Goal: Information Seeking & Learning: Learn about a topic

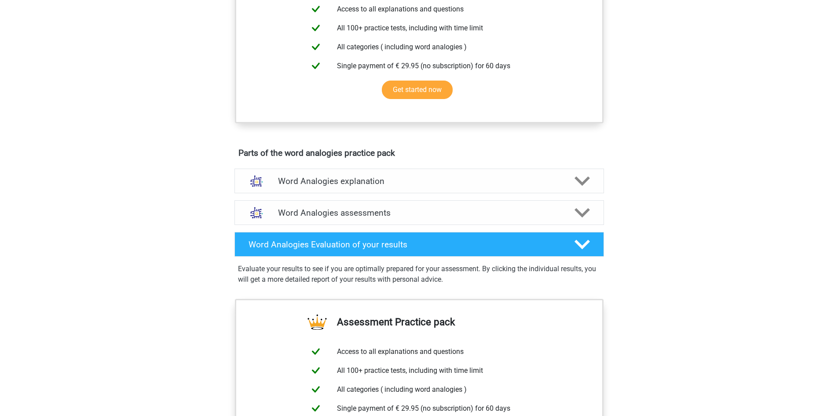
scroll to position [347, 0]
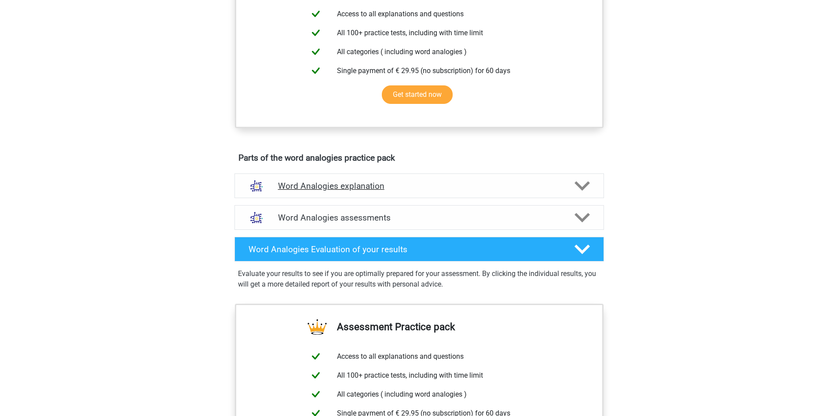
click at [587, 182] on icon at bounding box center [582, 185] width 15 height 15
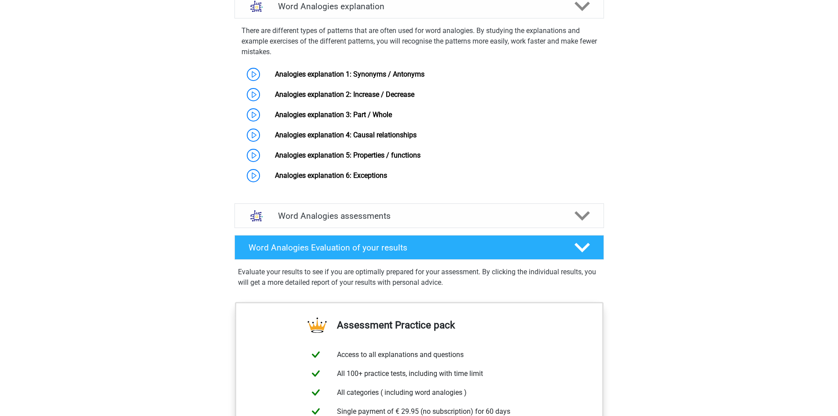
scroll to position [479, 0]
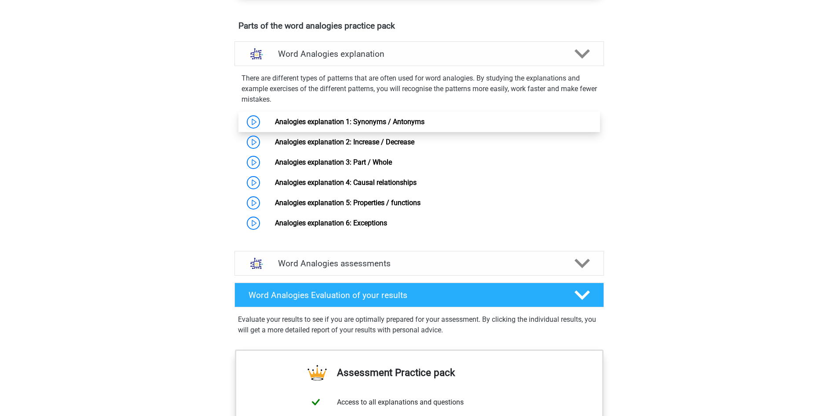
click at [275, 120] on link "Analogies explanation 1: Synonyms / Antonyms" at bounding box center [350, 122] width 150 height 8
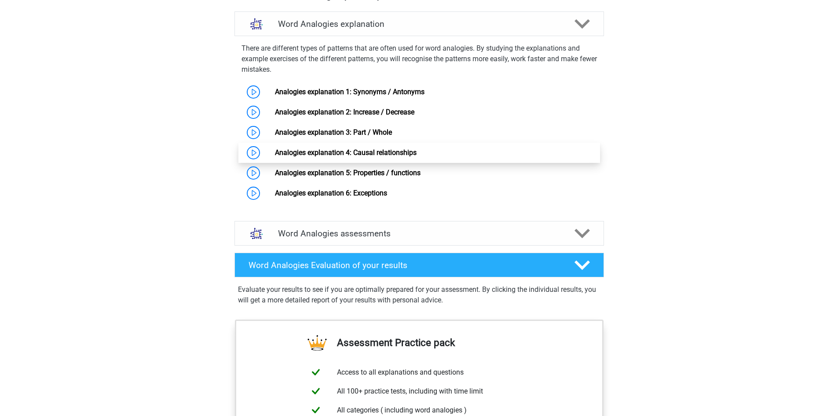
scroll to position [523, 0]
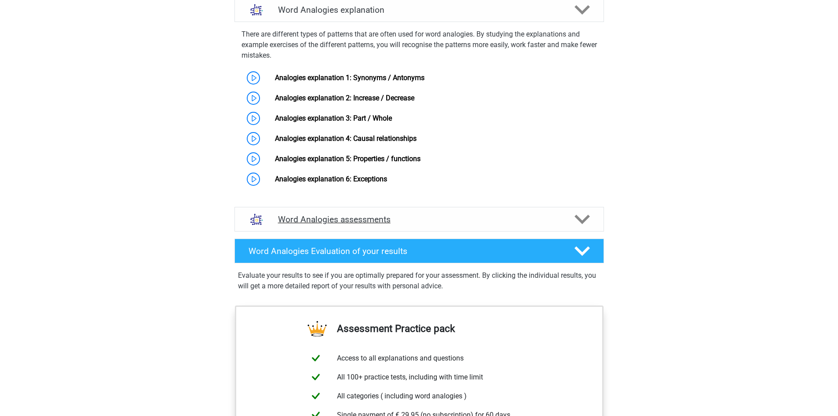
click at [581, 219] on icon at bounding box center [582, 219] width 15 height 15
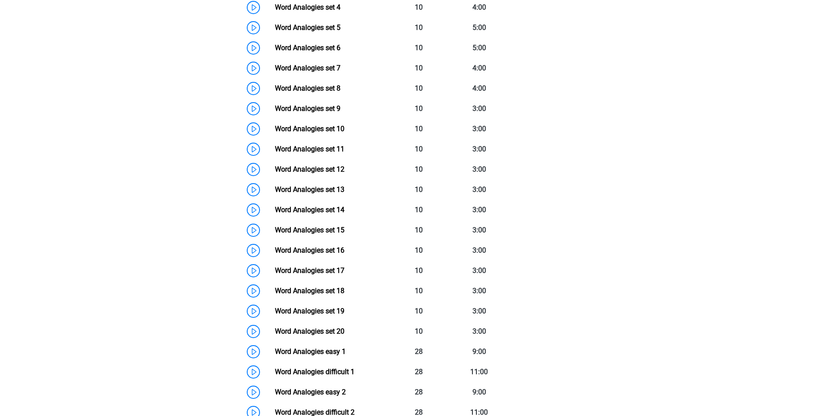
scroll to position [743, 0]
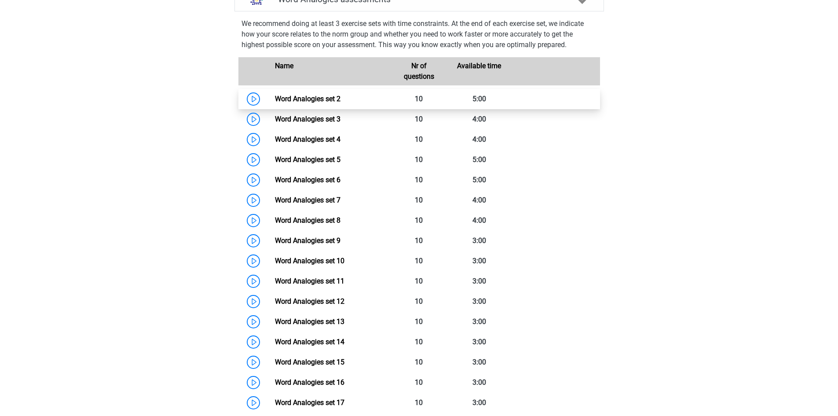
click at [275, 95] on link "Word Analogies set 2" at bounding box center [308, 99] width 66 height 8
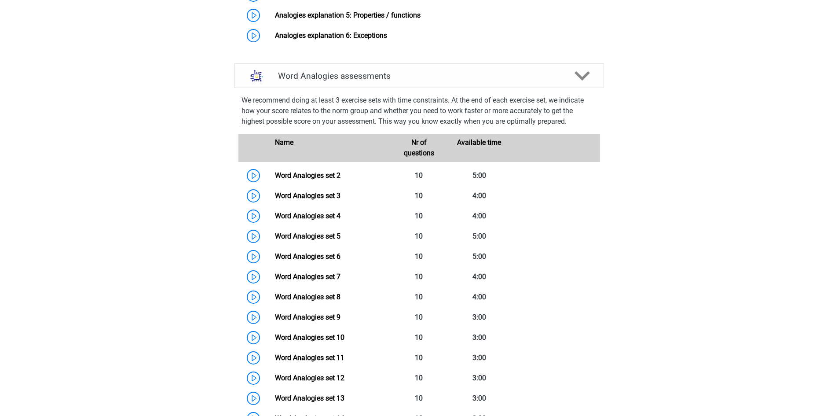
scroll to position [479, 0]
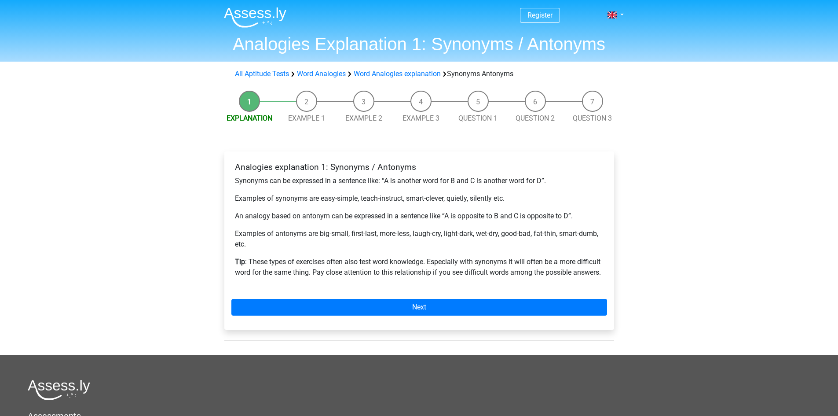
click at [301, 107] on li "Example 1" at bounding box center [306, 107] width 57 height 33
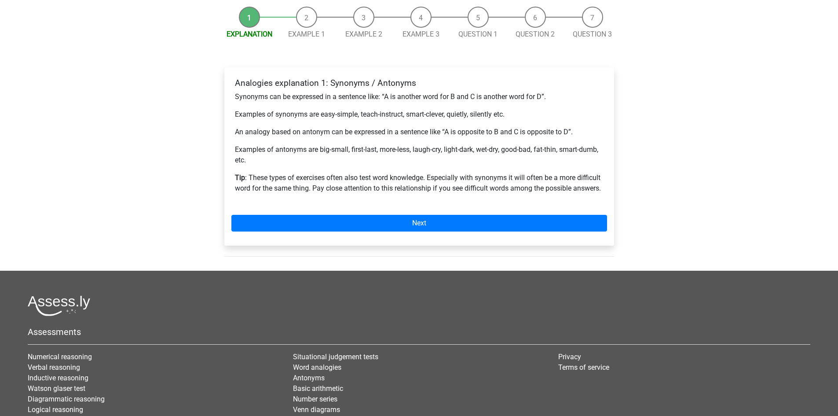
scroll to position [88, 0]
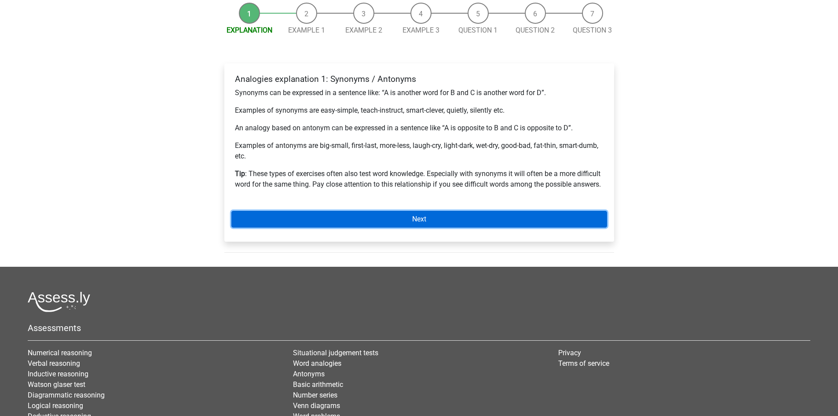
click at [459, 217] on link "Next" at bounding box center [420, 219] width 376 height 17
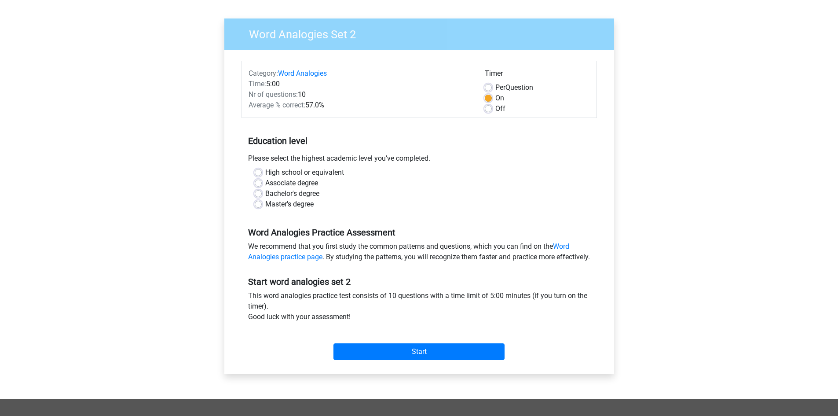
scroll to position [44, 0]
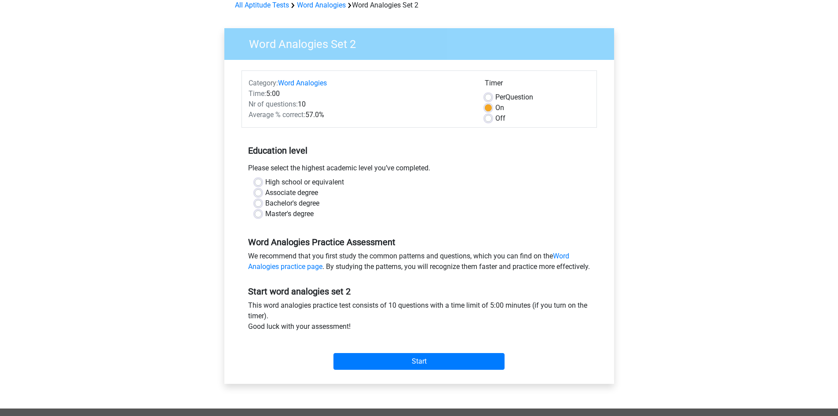
click at [265, 211] on label "Master's degree" at bounding box center [289, 214] width 48 height 11
click at [258, 211] on input "Master's degree" at bounding box center [258, 213] width 7 height 9
radio input "true"
click at [430, 368] on input "Start" at bounding box center [419, 361] width 171 height 17
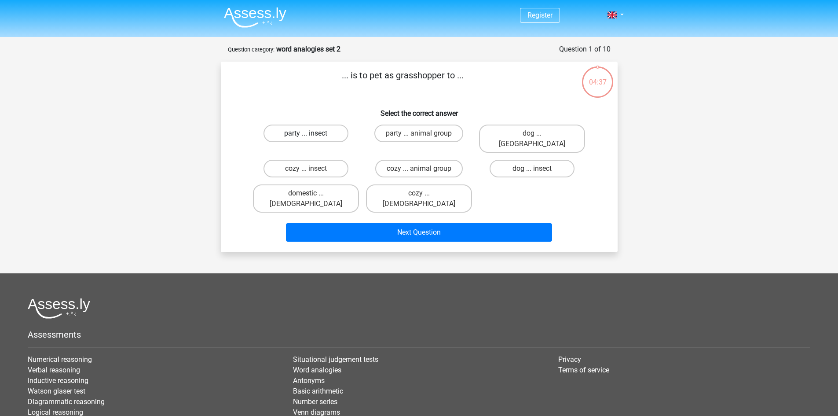
click at [299, 132] on label "party ... insect" at bounding box center [306, 134] width 85 height 18
click at [306, 133] on input "party ... insect" at bounding box center [309, 136] width 6 height 6
radio input "true"
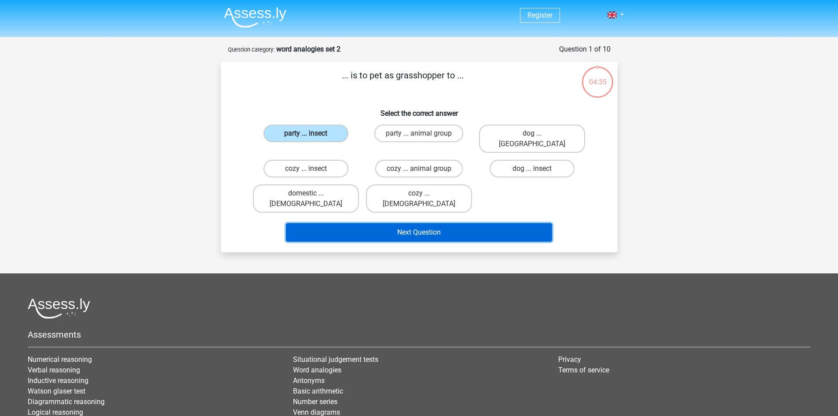
click at [476, 223] on button "Next Question" at bounding box center [419, 232] width 266 height 18
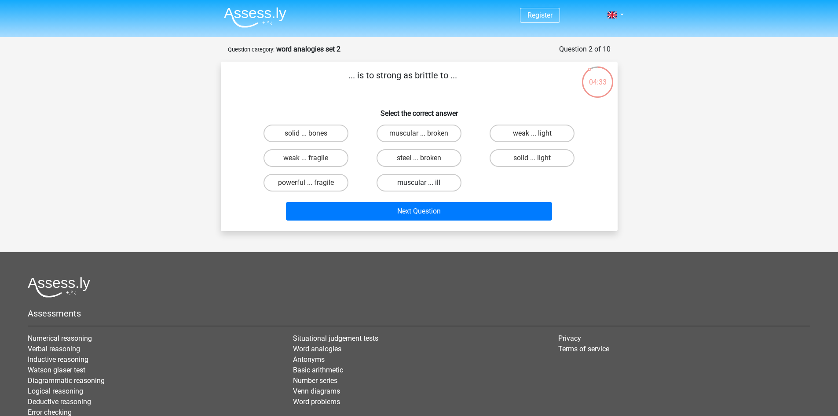
click at [425, 175] on label "muscular ... ill" at bounding box center [419, 183] width 85 height 18
click at [425, 183] on input "muscular ... ill" at bounding box center [422, 186] width 6 height 6
radio input "true"
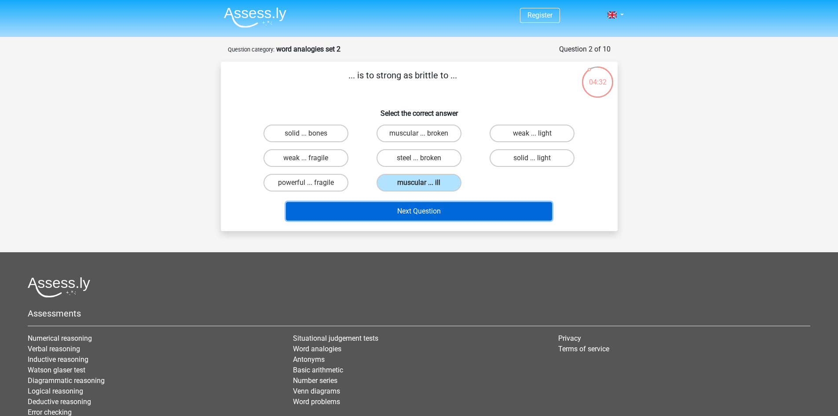
click at [436, 205] on button "Next Question" at bounding box center [419, 211] width 266 height 18
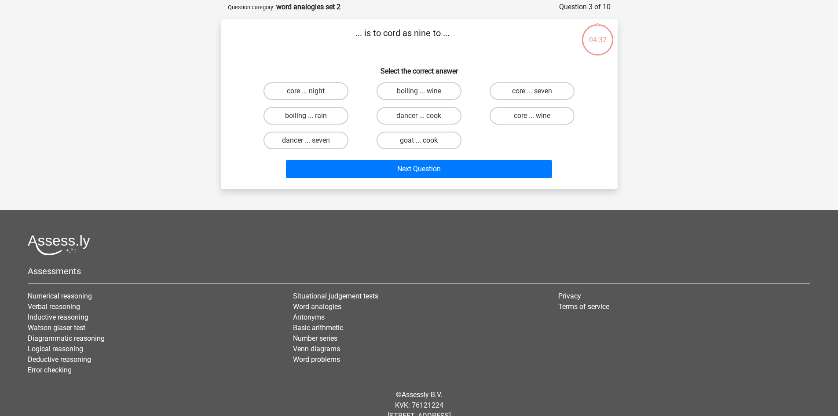
scroll to position [44, 0]
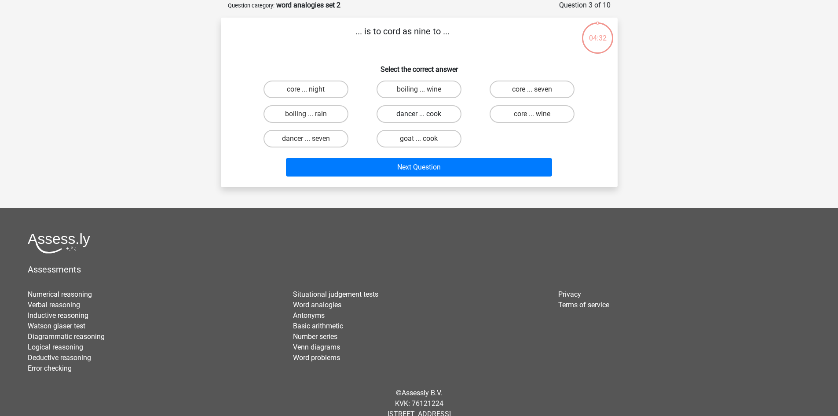
click at [416, 106] on label "dancer ... cook" at bounding box center [419, 114] width 85 height 18
click at [419, 114] on input "dancer ... cook" at bounding box center [422, 117] width 6 height 6
radio input "true"
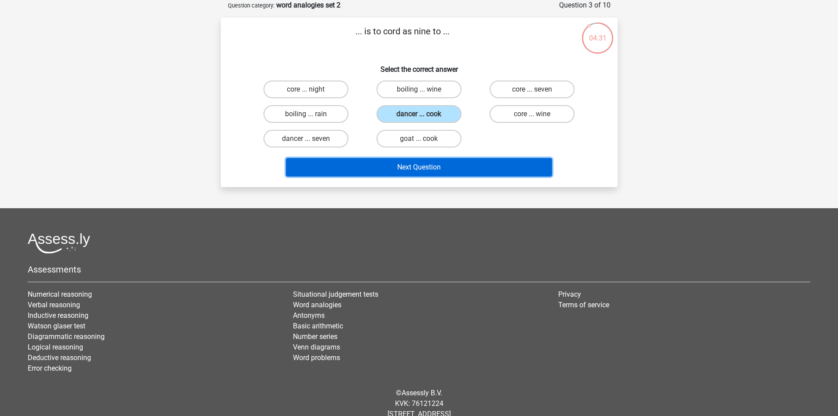
click at [418, 168] on button "Next Question" at bounding box center [419, 167] width 266 height 18
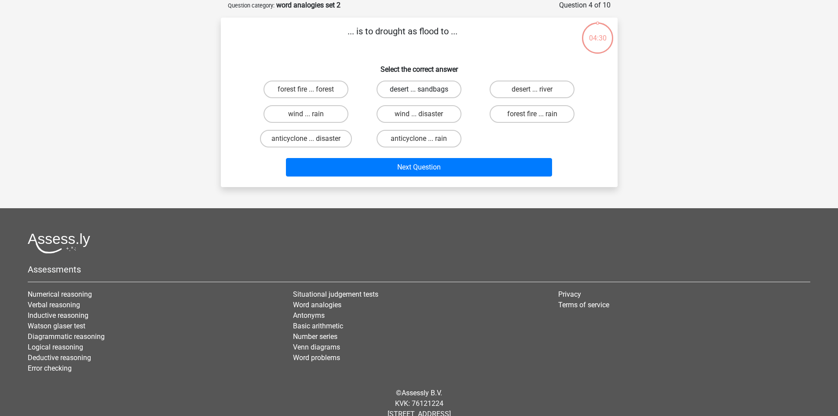
click at [397, 85] on label "desert ... sandbags" at bounding box center [419, 90] width 85 height 18
click at [419, 89] on input "desert ... sandbags" at bounding box center [422, 92] width 6 height 6
radio input "true"
click at [440, 157] on div "Next Question" at bounding box center [419, 165] width 369 height 29
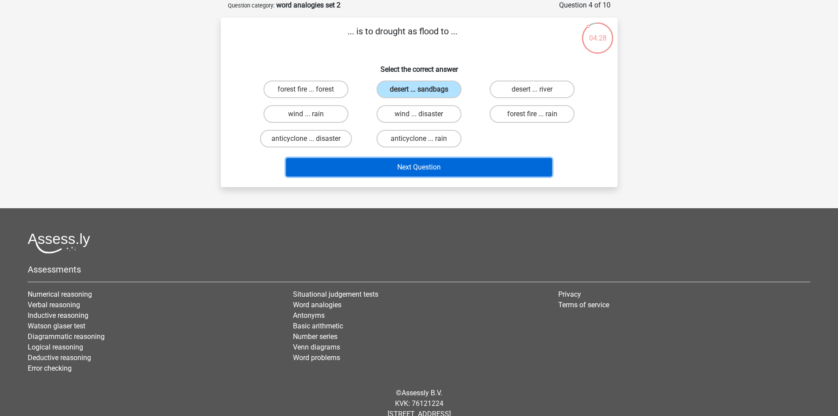
click at [446, 174] on button "Next Question" at bounding box center [419, 167] width 266 height 18
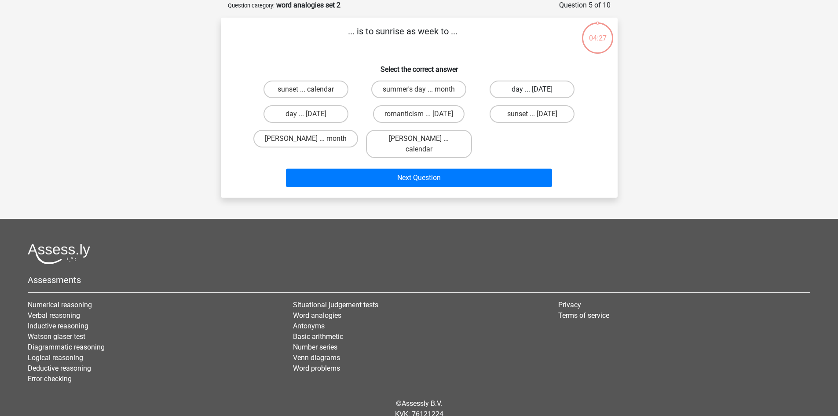
click at [536, 84] on label "day ... sunday" at bounding box center [532, 90] width 85 height 18
click at [536, 89] on input "day ... sunday" at bounding box center [536, 92] width 6 height 6
radio input "true"
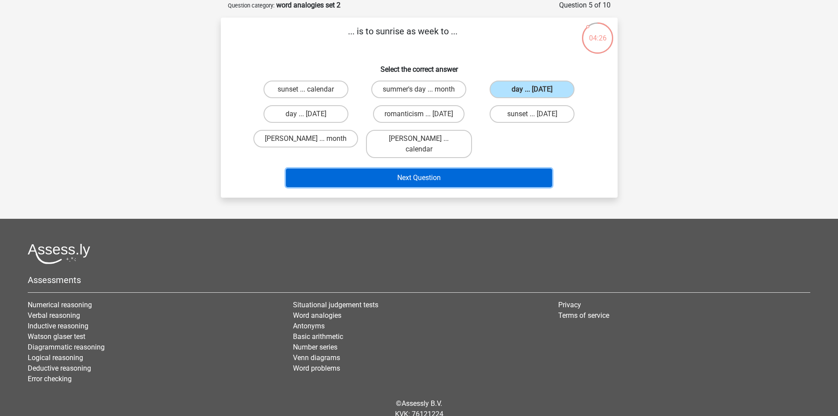
click at [480, 169] on button "Next Question" at bounding box center [419, 178] width 266 height 18
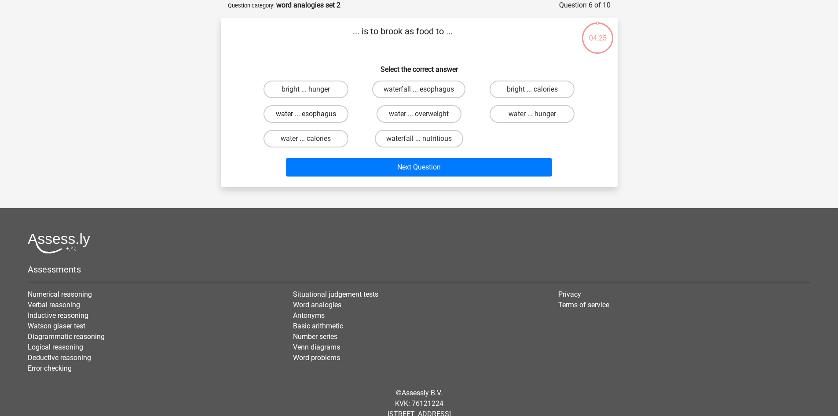
click at [296, 114] on label "water ... esophagus" at bounding box center [306, 114] width 85 height 18
click at [306, 114] on input "water ... esophagus" at bounding box center [309, 117] width 6 height 6
radio input "true"
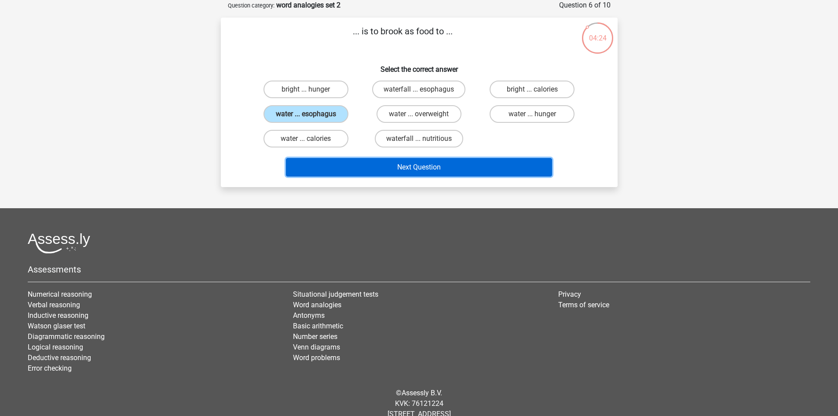
click at [480, 162] on button "Next Question" at bounding box center [419, 167] width 266 height 18
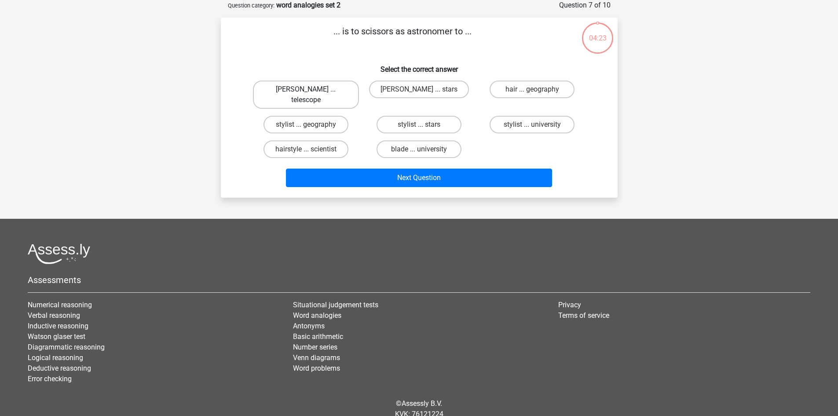
click at [301, 82] on label "barber ... telescope" at bounding box center [306, 95] width 106 height 28
click at [306, 89] on input "barber ... telescope" at bounding box center [309, 92] width 6 height 6
radio input "true"
click at [480, 162] on div "Next Question" at bounding box center [419, 176] width 369 height 29
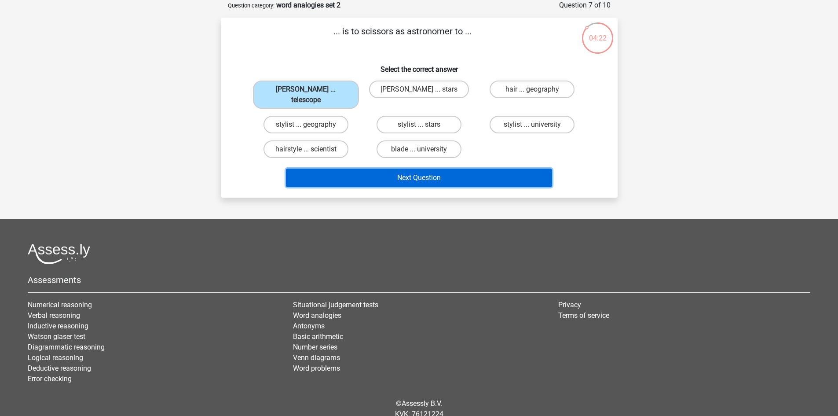
click at [486, 169] on button "Next Question" at bounding box center [419, 178] width 266 height 18
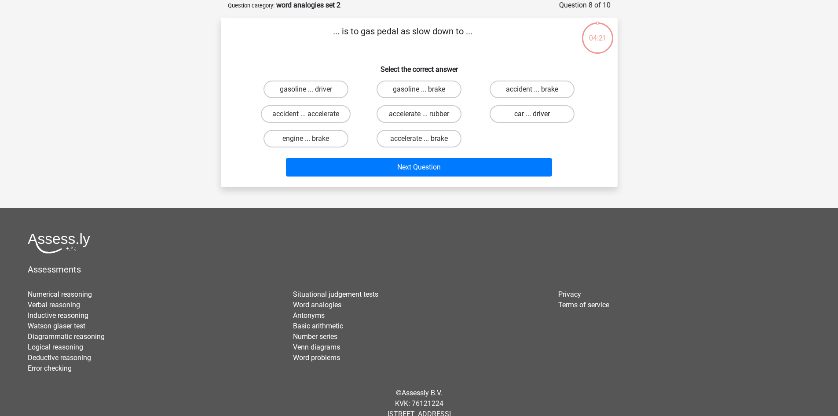
drag, startPoint x: 525, startPoint y: 105, endPoint x: 526, endPoint y: 111, distance: 6.2
click at [526, 105] on div "car ... driver" at bounding box center [532, 114] width 113 height 25
click at [526, 116] on label "car ... driver" at bounding box center [532, 114] width 85 height 18
click at [533, 116] on input "car ... driver" at bounding box center [536, 117] width 6 height 6
radio input "true"
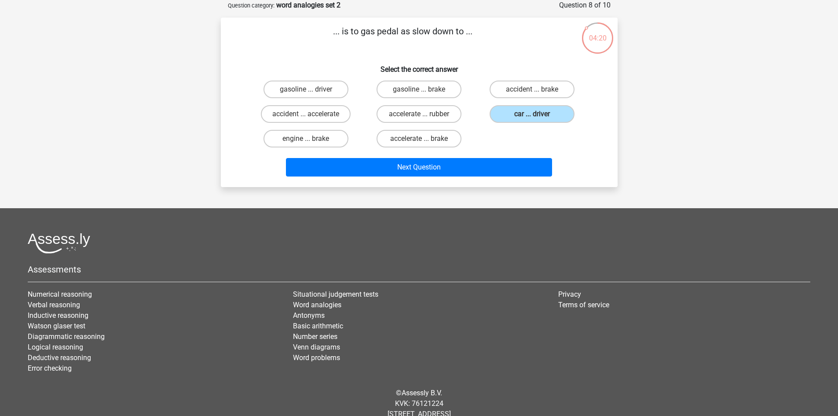
click at [472, 152] on div "Next Question" at bounding box center [419, 165] width 369 height 29
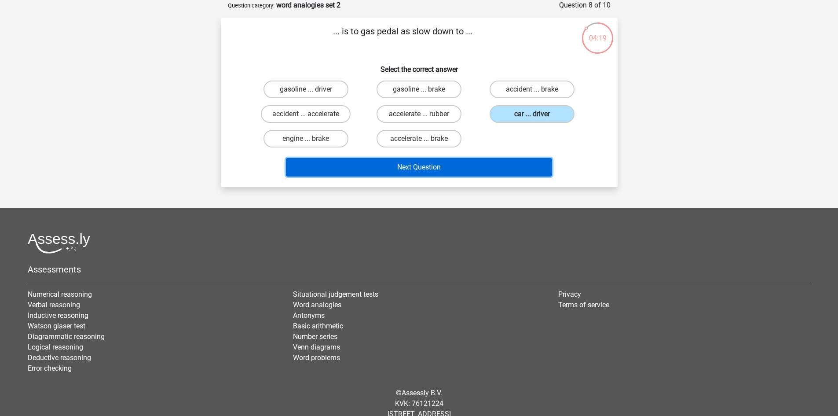
click at [474, 159] on button "Next Question" at bounding box center [419, 167] width 266 height 18
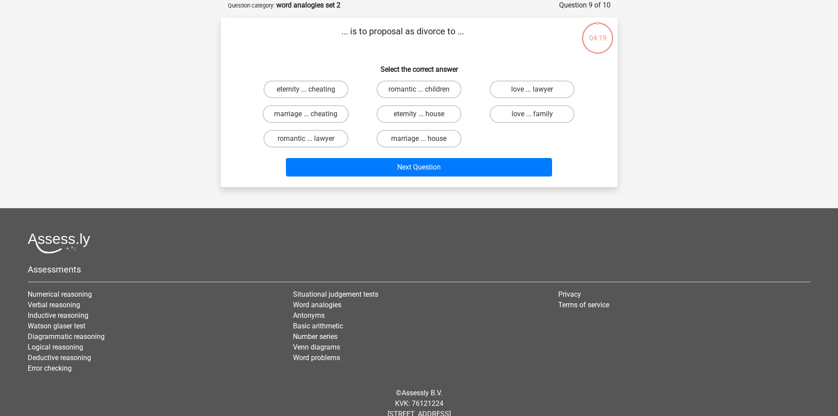
click at [315, 103] on div "marriage ... cheating" at bounding box center [306, 114] width 113 height 25
click at [316, 109] on label "marriage ... cheating" at bounding box center [306, 114] width 86 height 18
click at [312, 114] on input "marriage ... cheating" at bounding box center [309, 117] width 6 height 6
radio input "true"
click at [462, 154] on div "Next Question" at bounding box center [419, 165] width 369 height 29
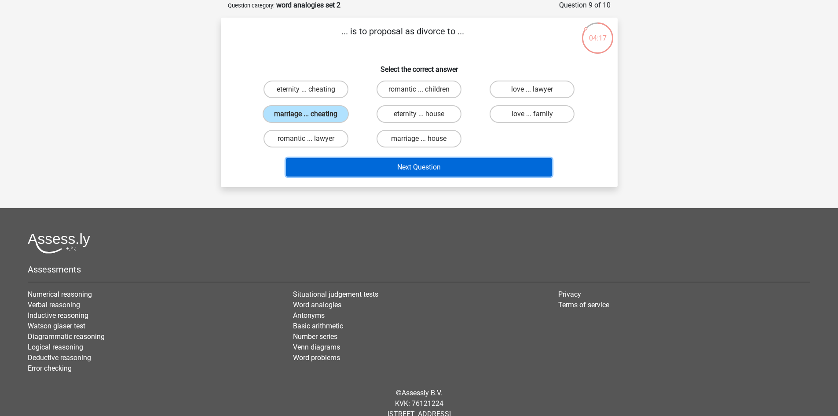
click at [467, 175] on button "Next Question" at bounding box center [419, 167] width 266 height 18
click at [466, 170] on button "Results" at bounding box center [419, 167] width 266 height 18
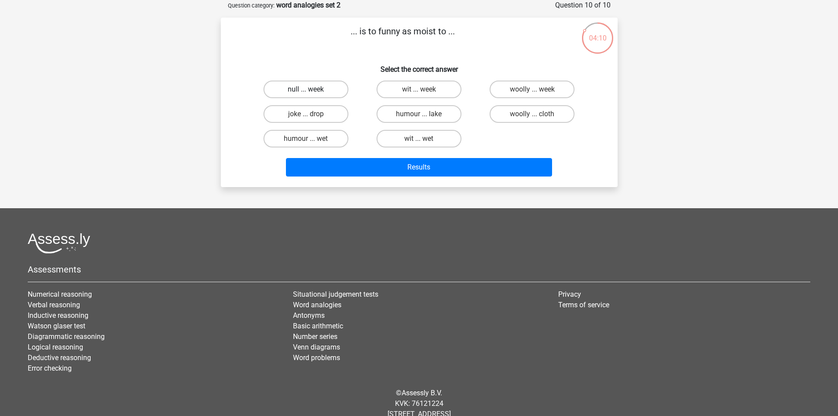
click at [314, 86] on label "null ... week" at bounding box center [306, 90] width 85 height 18
click at [312, 89] on input "null ... week" at bounding box center [309, 92] width 6 height 6
radio input "true"
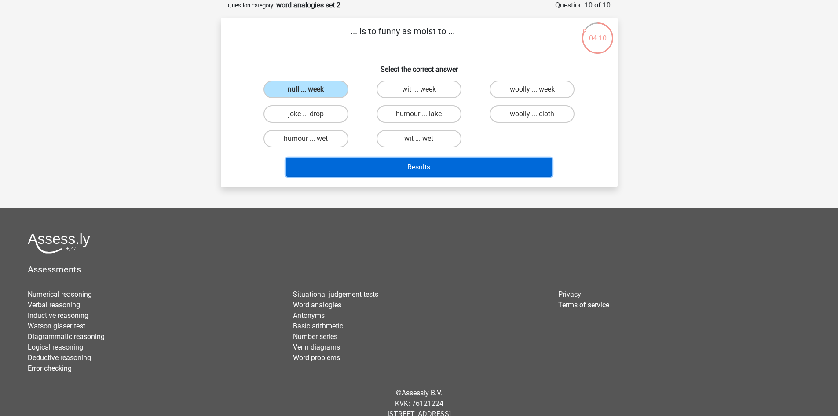
click at [478, 166] on button "Results" at bounding box center [419, 167] width 266 height 18
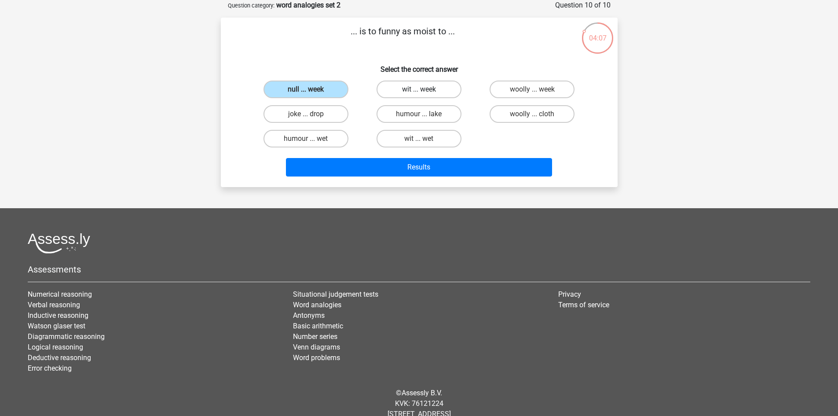
click at [418, 85] on label "wit ... week" at bounding box center [419, 90] width 85 height 18
click at [419, 89] on input "wit ... week" at bounding box center [422, 92] width 6 height 6
radio input "true"
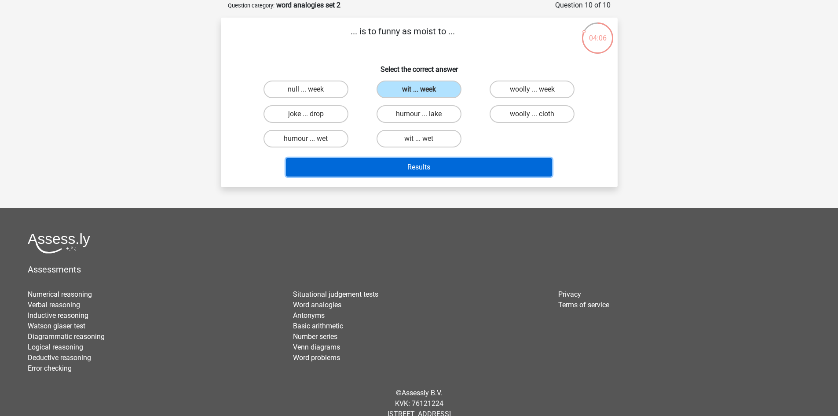
click at [431, 165] on button "Results" at bounding box center [419, 167] width 266 height 18
